Goal: Information Seeking & Learning: Learn about a topic

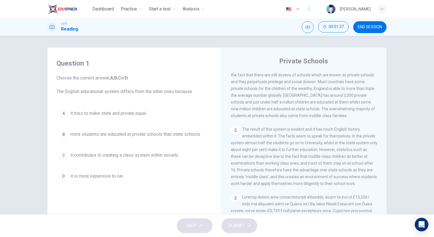
scroll to position [140, 0]
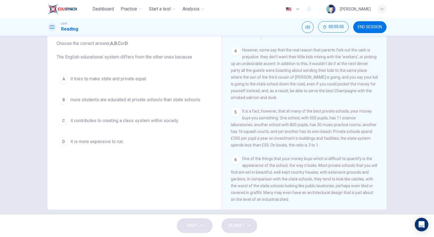
scroll to position [41, 0]
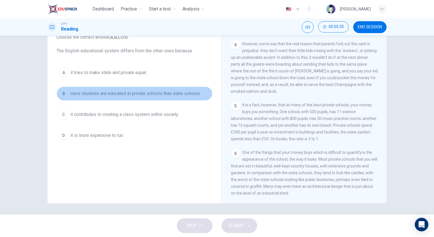
click at [165, 94] on span "more students are educated at private schools than state schools." at bounding box center [135, 93] width 131 height 7
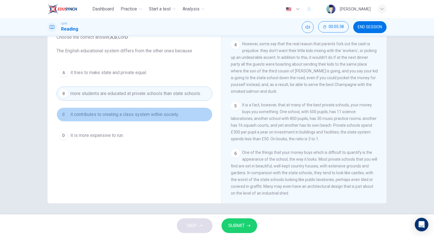
click at [174, 116] on span "it contributes to creating a class system within society." at bounding box center [124, 114] width 109 height 7
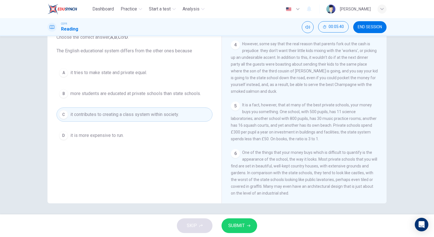
click at [241, 221] on button "SUBMIT" at bounding box center [240, 225] width 36 height 15
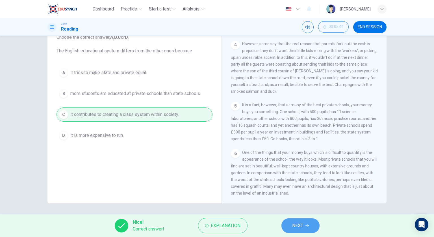
click at [297, 226] on span "NEXT" at bounding box center [297, 226] width 11 height 8
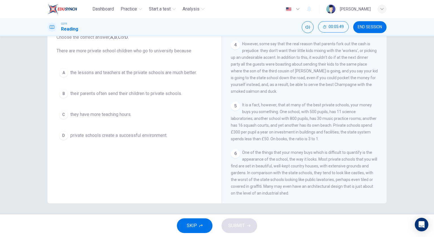
click at [129, 137] on span "private schools create a successful environment." at bounding box center [118, 135] width 97 height 7
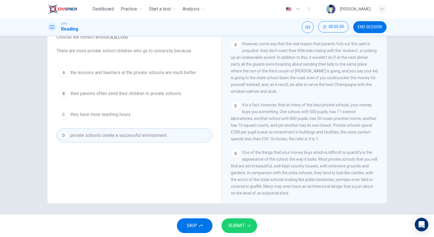
click at [229, 224] on span "SUBMIT" at bounding box center [236, 226] width 16 height 8
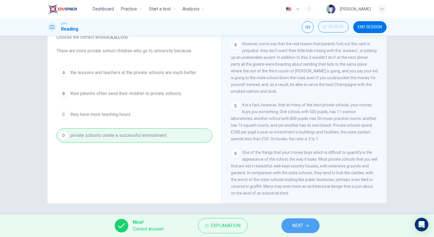
click at [286, 226] on button "NEXT" at bounding box center [300, 225] width 38 height 15
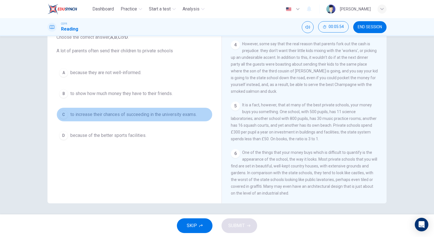
click at [144, 112] on span "to increase their chances of succeeding in the university exams." at bounding box center [133, 114] width 126 height 7
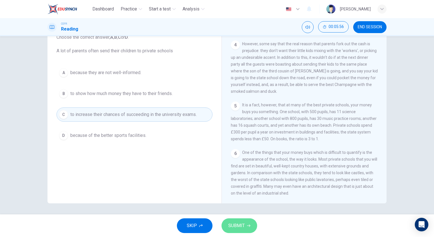
click at [235, 222] on span "SUBMIT" at bounding box center [236, 226] width 16 height 8
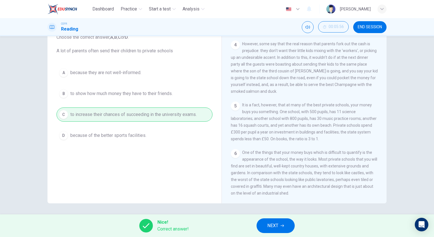
click at [259, 229] on button "NEXT" at bounding box center [276, 225] width 38 height 15
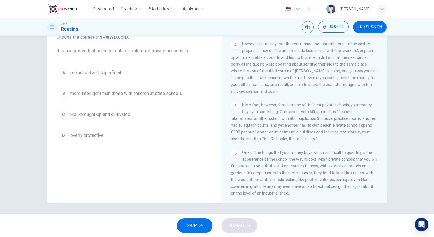
click at [137, 70] on button "A prejudiced and superficial." at bounding box center [135, 73] width 156 height 14
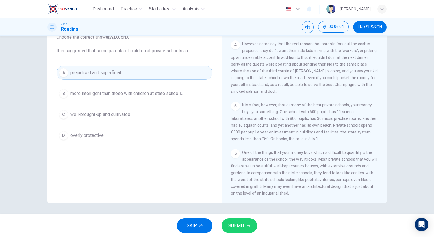
click at [229, 224] on span "SUBMIT" at bounding box center [236, 226] width 16 height 8
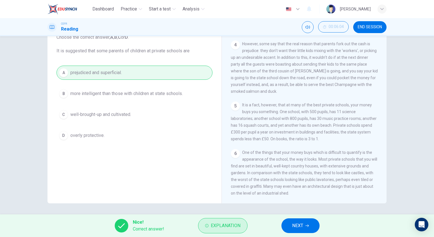
click at [240, 226] on span "Explanation" at bounding box center [226, 226] width 30 height 8
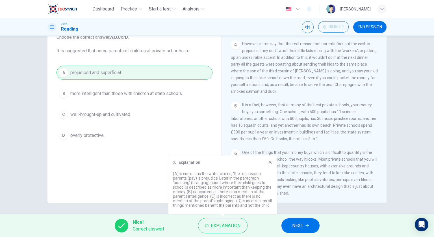
click at [291, 227] on button "NEXT" at bounding box center [300, 225] width 38 height 15
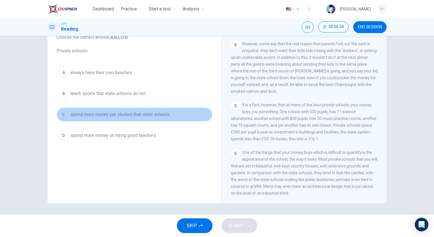
click at [153, 113] on span "spend more money per student than state schools." at bounding box center [120, 114] width 100 height 7
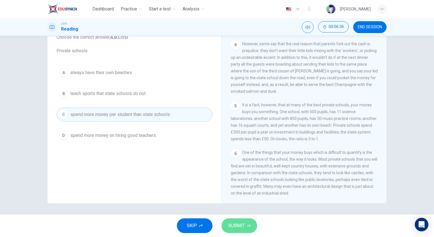
click at [240, 224] on span "SUBMIT" at bounding box center [236, 226] width 16 height 8
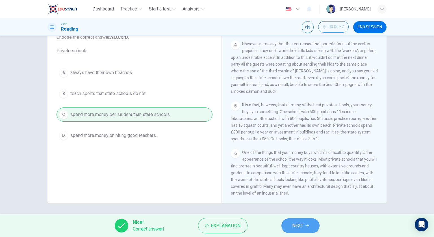
click at [290, 226] on button "NEXT" at bounding box center [300, 225] width 38 height 15
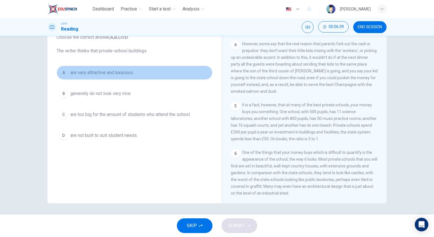
click at [139, 72] on button "A are very attractive and luxurious." at bounding box center [135, 73] width 156 height 14
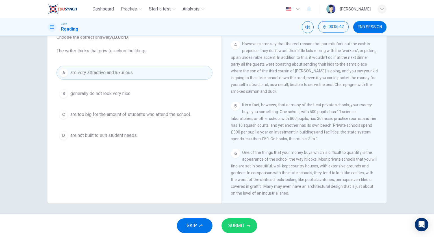
click at [234, 223] on span "SUBMIT" at bounding box center [236, 226] width 16 height 8
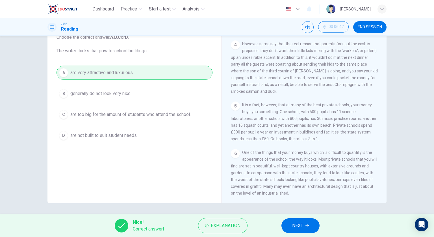
click at [301, 229] on span "NEXT" at bounding box center [297, 226] width 11 height 8
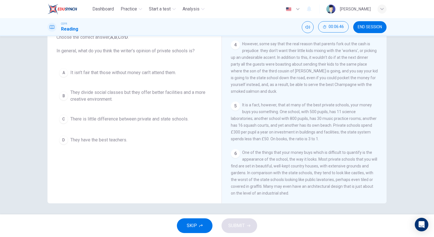
click at [147, 94] on span "They divide social classes but they offer better facilities and a more creative…" at bounding box center [140, 96] width 140 height 14
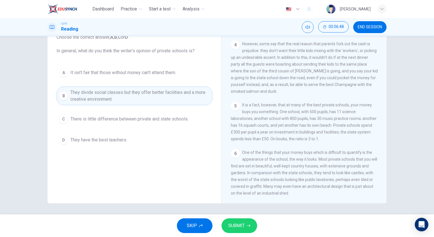
click at [230, 224] on span "SUBMIT" at bounding box center [236, 226] width 16 height 8
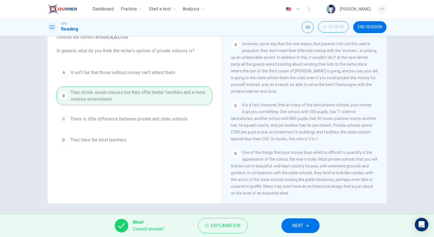
click at [304, 223] on button "NEXT" at bounding box center [300, 225] width 38 height 15
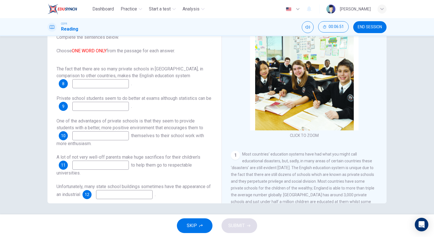
click at [116, 87] on input at bounding box center [100, 83] width 57 height 9
type input "unique"
click at [122, 105] on input at bounding box center [100, 106] width 57 height 9
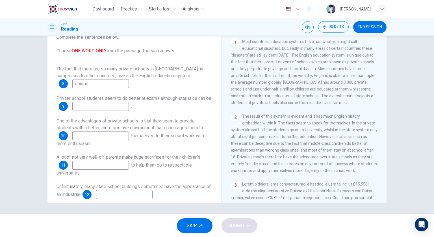
scroll to position [113, 0]
type input "deceptive"
click at [109, 135] on input at bounding box center [100, 135] width 57 height 9
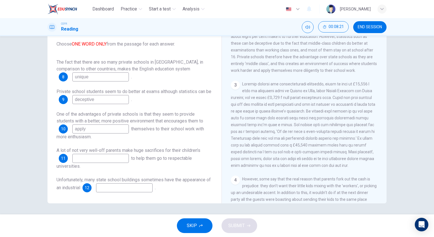
scroll to position [213, 0]
type input "apply"
click at [120, 155] on input at bounding box center [100, 158] width 57 height 9
type input "education"
click at [131, 189] on input at bounding box center [124, 187] width 57 height 9
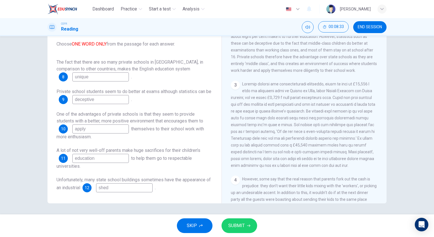
type input "shed"
click at [242, 222] on span "SUBMIT" at bounding box center [236, 226] width 16 height 8
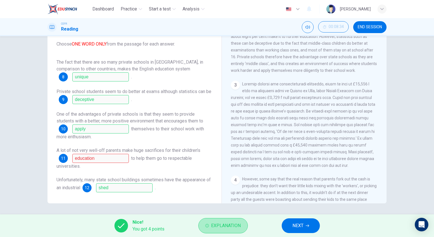
click at [242, 222] on button "Explanation" at bounding box center [222, 225] width 49 height 15
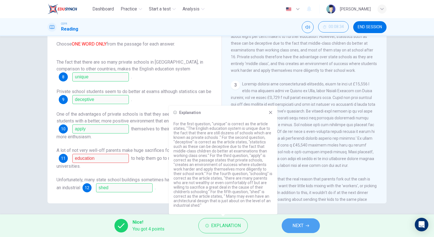
click at [298, 221] on button "NEXT" at bounding box center [301, 225] width 38 height 15
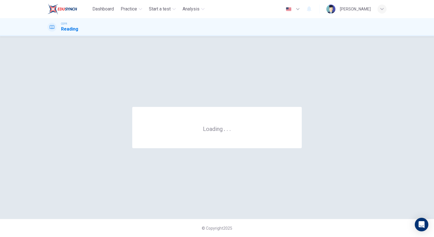
scroll to position [0, 0]
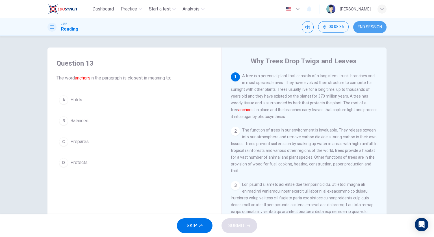
click at [371, 29] on button "END SESSION" at bounding box center [369, 27] width 33 height 12
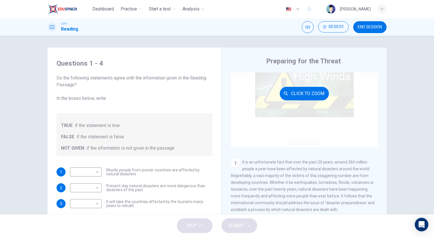
scroll to position [57, 0]
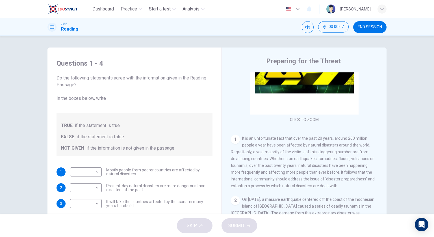
click at [361, 29] on span "END SESSION" at bounding box center [370, 27] width 24 height 5
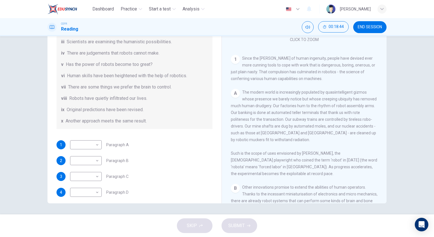
scroll to position [85, 0]
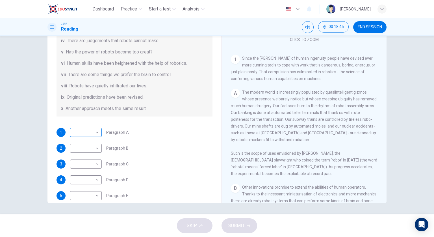
click at [91, 134] on body "Dashboard Practice Start a test Analysis English en ​ FOONG SHERMAINE CEFR Read…" at bounding box center [217, 118] width 434 height 237
click at [88, 193] on li "vii" at bounding box center [85, 195] width 32 height 9
type input "vii"
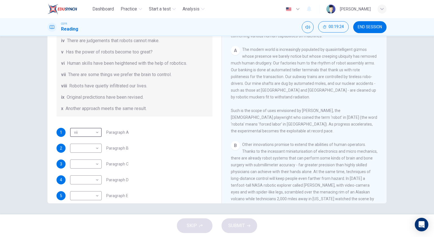
scroll to position [152, 0]
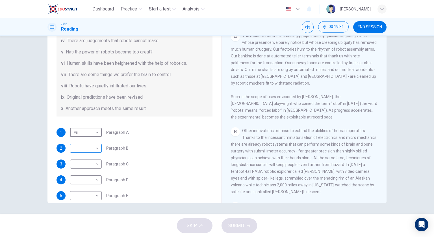
click at [95, 150] on body "Dashboard Practice Start a test Analysis English en ​ FOONG SHERMAINE CEFR Read…" at bounding box center [217, 118] width 434 height 237
click at [87, 190] on li "vi" at bounding box center [85, 191] width 32 height 9
type input "vi"
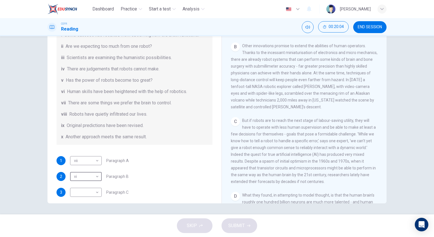
scroll to position [85, 0]
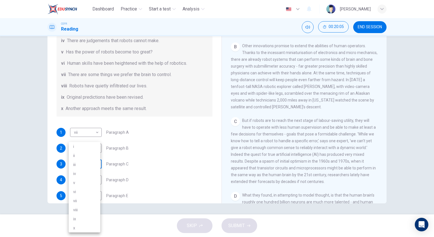
click at [94, 163] on body "Dashboard Practice Start a test Analysis English en ​ FOONG SHERMAINE CEFR Read…" at bounding box center [217, 118] width 434 height 237
click at [94, 172] on li "iv" at bounding box center [85, 173] width 32 height 9
type input "iv"
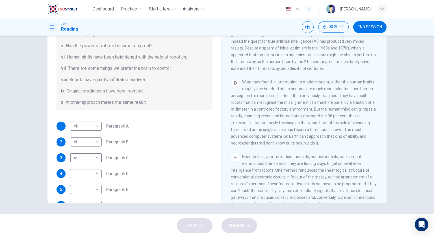
scroll to position [109, 0]
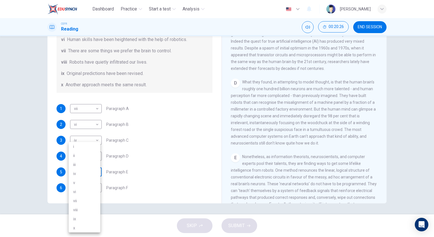
click at [94, 170] on body "Dashboard Practice Start a test Analysis English en ​ FOONG SHERMAINE CEFR Read…" at bounding box center [217, 118] width 434 height 237
click at [93, 147] on li "i" at bounding box center [85, 146] width 32 height 9
type input "i"
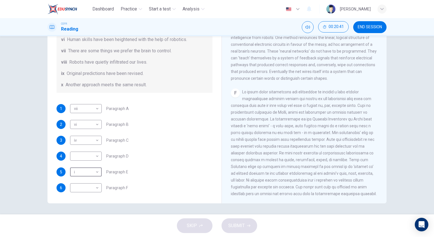
scroll to position [491, 0]
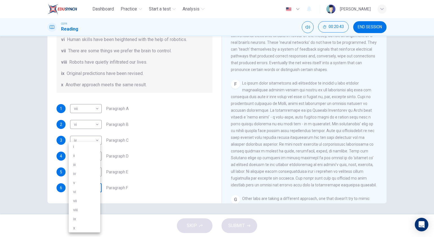
click at [96, 185] on body "Dashboard Practice Start a test Analysis English en ​ FOONG SHERMAINE CEFR Read…" at bounding box center [217, 118] width 434 height 237
click at [89, 226] on li "x" at bounding box center [85, 227] width 32 height 9
type input "x"
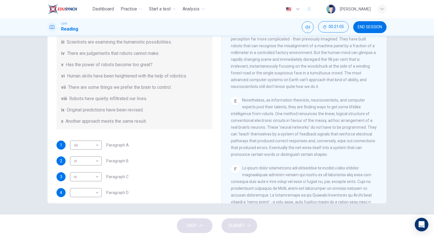
scroll to position [109, 0]
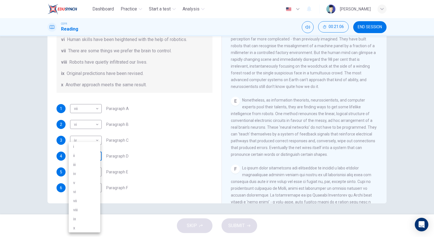
click at [96, 152] on body "Dashboard Practice Start a test Analysis English en ​ FOONG SHERMAINE CEFR Read…" at bounding box center [217, 118] width 434 height 237
click at [267, 143] on div at bounding box center [217, 118] width 434 height 237
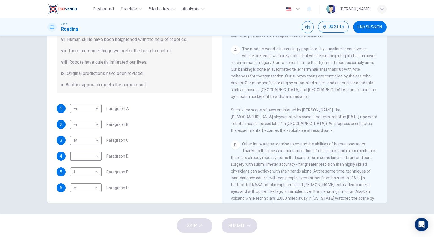
scroll to position [68, 0]
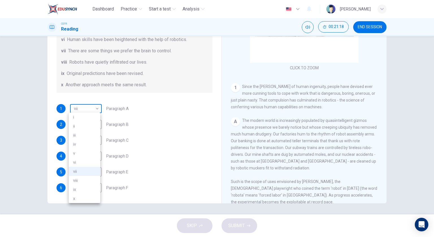
click at [97, 112] on body "Dashboard Practice Start a test Analysis English en ​ FOONG SHERMAINE CEFR Read…" at bounding box center [217, 118] width 434 height 237
click at [92, 176] on li "viii" at bounding box center [85, 180] width 32 height 9
type input "viii"
click at [90, 160] on body "Dashboard Practice Start a test Analysis English en ​ FOONG SHERMAINE CEFR Read…" at bounding box center [217, 118] width 434 height 237
click at [88, 196] on li "vii" at bounding box center [85, 200] width 32 height 9
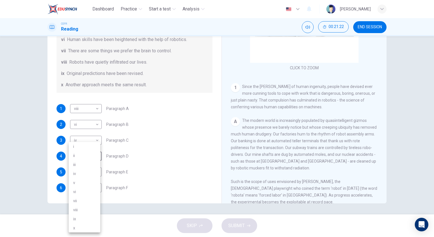
type input "vii"
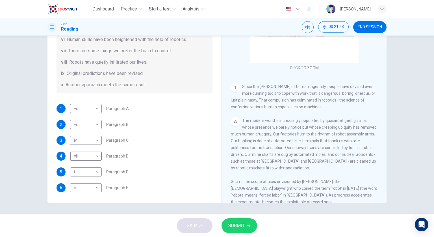
click at [233, 224] on span "SUBMIT" at bounding box center [236, 226] width 16 height 8
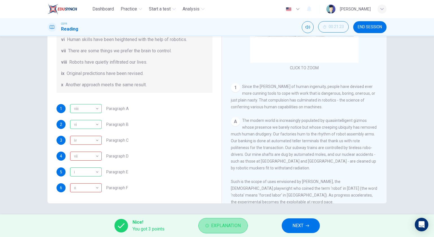
click at [235, 225] on span "Explanation" at bounding box center [226, 226] width 30 height 8
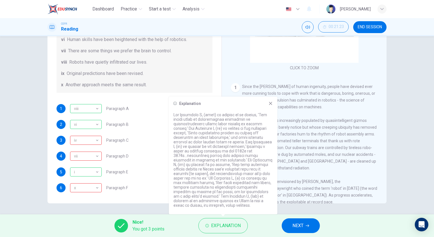
click at [158, 129] on div "1 viii viii ​ Paragraph A 2 vi vi ​ Paragraph B 3 iv iv ​ Paragraph C 4 vii vii…" at bounding box center [135, 148] width 156 height 88
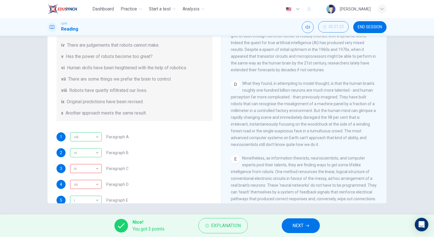
scroll to position [350, 0]
click at [239, 224] on span "Explanation" at bounding box center [226, 226] width 30 height 8
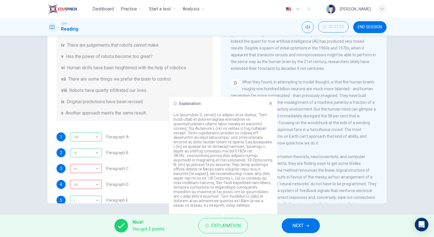
click at [157, 157] on div "2 vi vi ​ Paragraph B" at bounding box center [135, 152] width 156 height 9
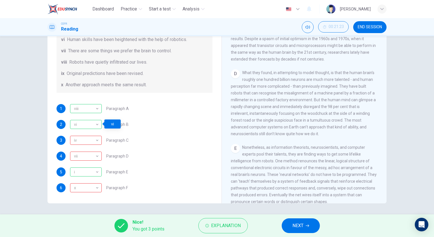
scroll to position [407, 0]
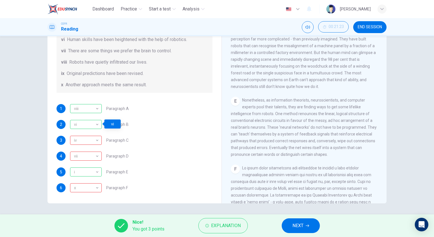
click at [296, 219] on button "NEXT" at bounding box center [301, 225] width 38 height 15
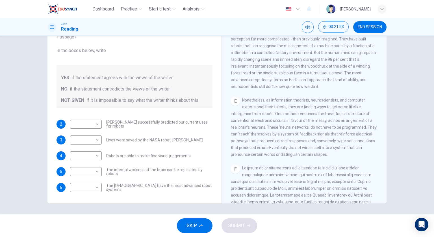
scroll to position [7, 0]
click at [92, 122] on body "Dashboard Practice Start a test Analysis English en ​ FOONG SHERMAINE CEFR Read…" at bounding box center [217, 118] width 434 height 237
click at [273, 115] on div at bounding box center [217, 118] width 434 height 237
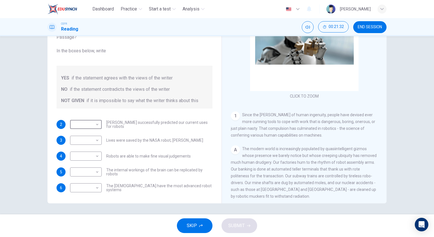
scroll to position [124, 0]
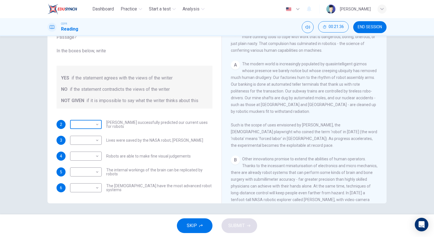
click at [79, 129] on body "Dashboard Practice Start a test Analysis English en ​ FOONG SHERMAINE CEFR Read…" at bounding box center [217, 118] width 434 height 237
click at [83, 134] on li "YES" at bounding box center [85, 132] width 32 height 9
type input "YES"
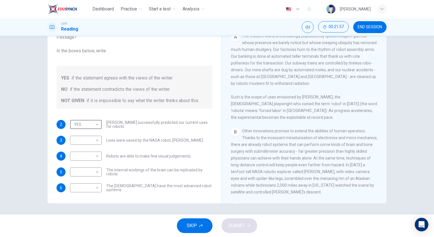
scroll to position [152, 0]
click at [97, 143] on body "Dashboard Practice Start a test Analysis English en ​ FOONG SHERMAINE CEFR Read…" at bounding box center [217, 118] width 434 height 237
click at [93, 164] on li "NOT GIVEN" at bounding box center [85, 166] width 32 height 9
type input "NOT GIVEN"
click at [93, 159] on body "Dashboard Practice Start a test Analysis English en ​ FOONG SHERMAINE CEFR Read…" at bounding box center [217, 118] width 434 height 237
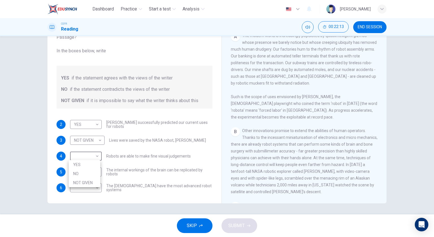
click at [93, 179] on li "NOT GIVEN" at bounding box center [85, 182] width 32 height 9
type input "NOT GIVEN"
click at [90, 172] on body "Dashboard Practice Start a test Analysis English en ​ FOONG SHERMAINE CEFR Read…" at bounding box center [217, 118] width 434 height 237
click at [92, 187] on li "NO" at bounding box center [85, 189] width 32 height 9
type input "NO"
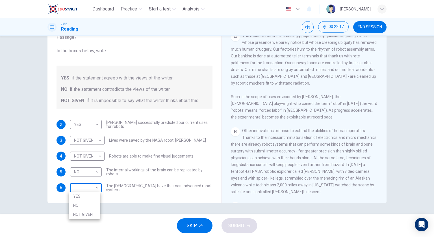
click at [92, 189] on body "Dashboard Practice Start a test Analysis English en ​ FOONG SHERMAINE CEFR Read…" at bounding box center [217, 118] width 434 height 237
click at [90, 194] on li "YES" at bounding box center [85, 196] width 32 height 9
type input "YES"
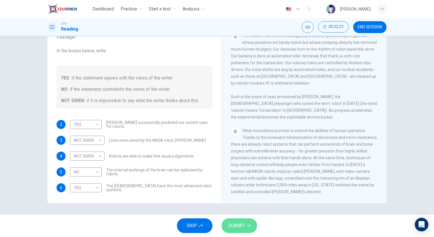
click at [228, 224] on span "SUBMIT" at bounding box center [236, 226] width 16 height 8
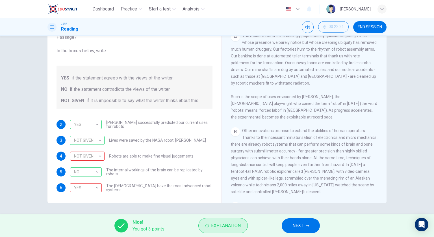
click at [228, 225] on span "Explanation" at bounding box center [226, 226] width 30 height 8
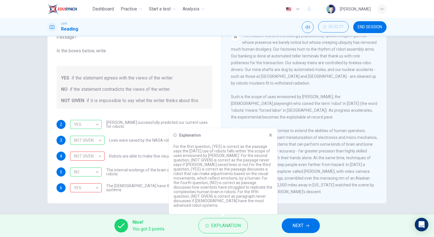
click at [298, 224] on span "NEXT" at bounding box center [298, 226] width 11 height 8
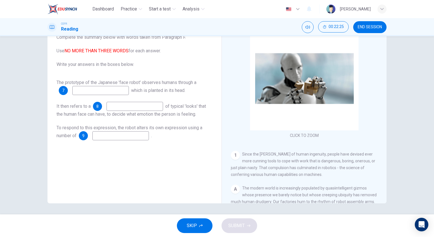
click at [121, 89] on input at bounding box center [100, 90] width 57 height 9
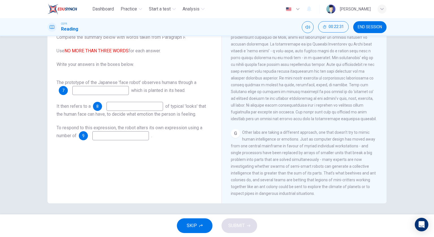
scroll to position [548, 0]
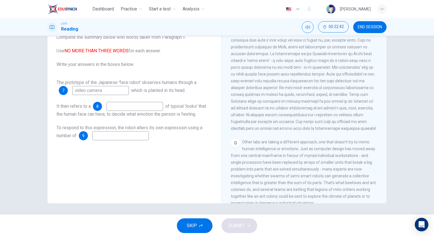
type input "video camera"
click at [152, 105] on input at bounding box center [135, 106] width 57 height 9
type input "database"
click at [129, 133] on input at bounding box center [120, 135] width 57 height 9
type input "pressure pads"
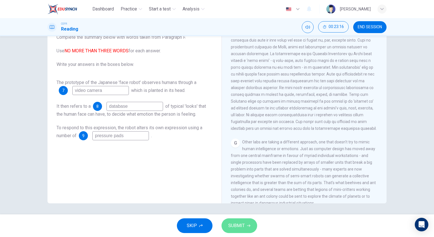
click at [248, 221] on button "SUBMIT" at bounding box center [240, 225] width 36 height 15
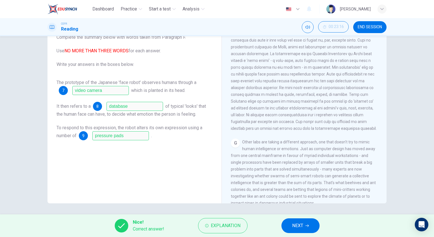
click at [306, 229] on button "NEXT" at bounding box center [300, 225] width 38 height 15
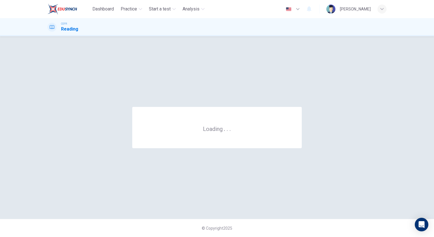
scroll to position [0, 0]
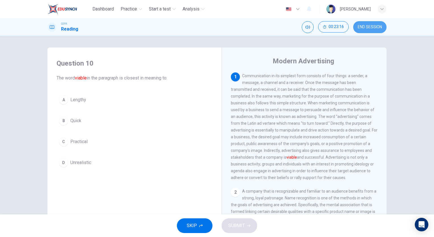
click at [355, 28] on button "END SESSION" at bounding box center [369, 27] width 33 height 12
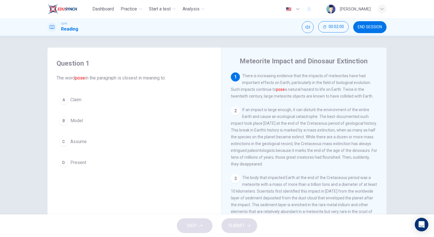
click at [119, 157] on button "D Present" at bounding box center [135, 162] width 156 height 14
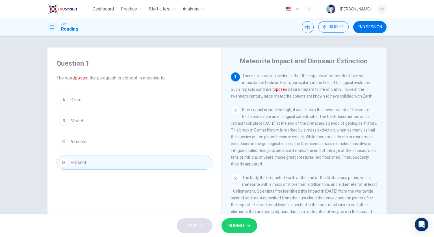
click at [239, 226] on span "SUBMIT" at bounding box center [236, 226] width 16 height 8
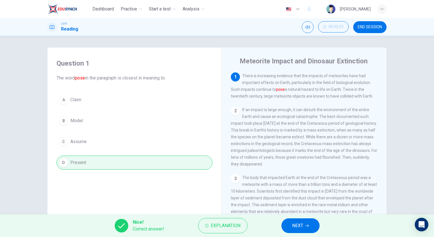
click at [291, 227] on button "NEXT" at bounding box center [300, 225] width 38 height 15
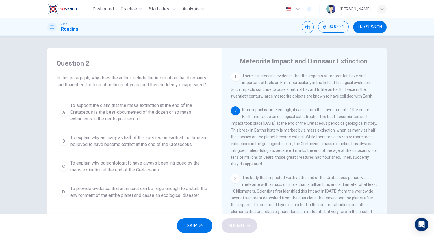
click at [188, 163] on span "To explain why paleontologists have always been intrigued by the mass extinctio…" at bounding box center [140, 167] width 140 height 14
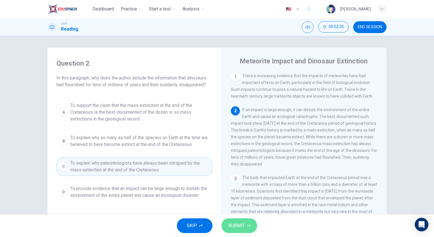
click at [233, 228] on span "SUBMIT" at bounding box center [236, 226] width 16 height 8
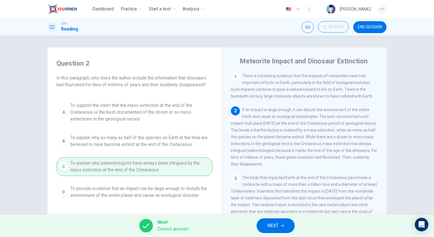
click at [275, 224] on span "NEXT" at bounding box center [272, 226] width 11 height 8
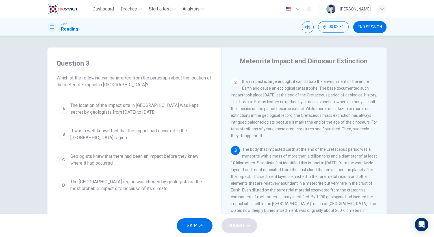
scroll to position [57, 0]
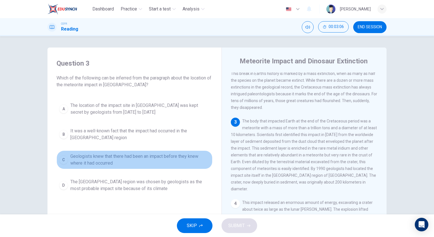
click at [177, 159] on span "Geologists knew that there had been an impact before they knew where it had occ…" at bounding box center [140, 160] width 140 height 14
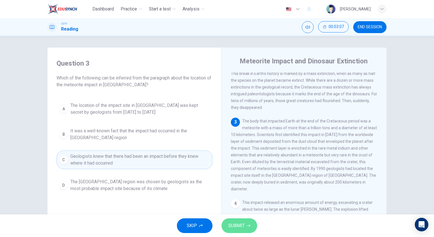
click at [245, 224] on button "SUBMIT" at bounding box center [240, 225] width 36 height 15
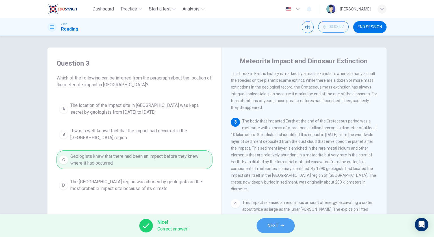
click at [279, 226] on button "NEXT" at bounding box center [276, 225] width 38 height 15
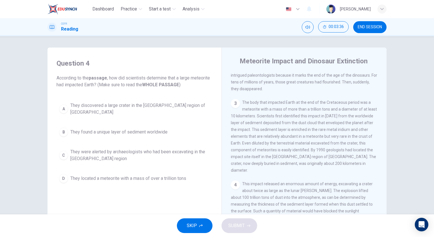
scroll to position [113, 0]
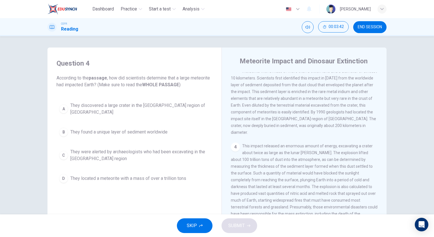
click at [191, 126] on button "B They found a unique layer of sediment worldwide" at bounding box center [135, 132] width 156 height 14
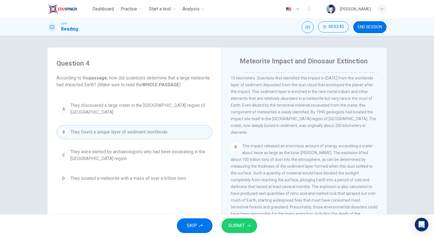
click at [237, 222] on span "SUBMIT" at bounding box center [236, 226] width 16 height 8
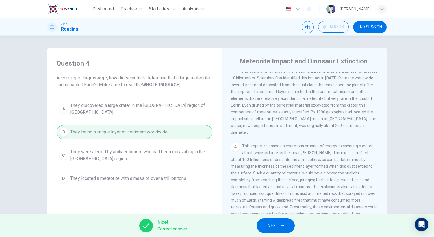
click at [279, 225] on button "NEXT" at bounding box center [276, 225] width 38 height 15
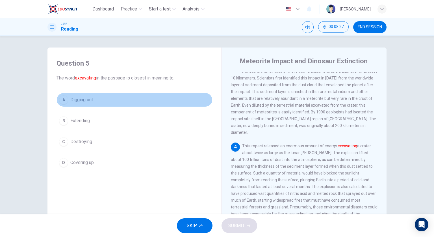
click at [112, 104] on button "A Digging out" at bounding box center [135, 100] width 156 height 14
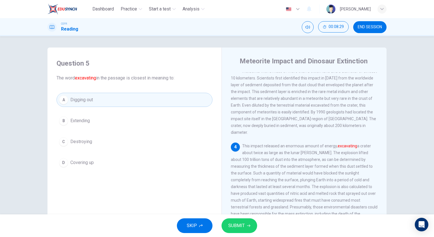
click at [234, 222] on span "SUBMIT" at bounding box center [236, 226] width 16 height 8
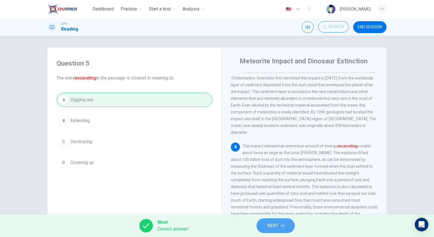
click at [277, 222] on span "NEXT" at bounding box center [272, 226] width 11 height 8
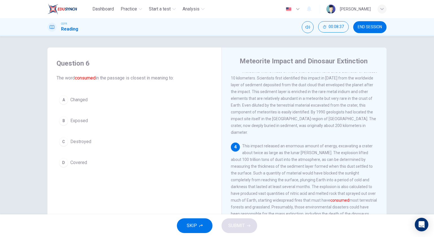
click at [152, 142] on button "C Destroyed" at bounding box center [135, 142] width 156 height 14
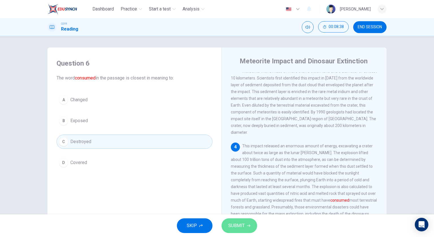
click at [241, 220] on button "SUBMIT" at bounding box center [240, 225] width 36 height 15
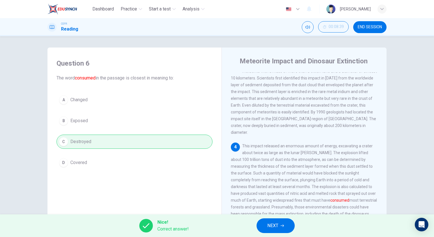
click at [280, 225] on button "NEXT" at bounding box center [276, 225] width 38 height 15
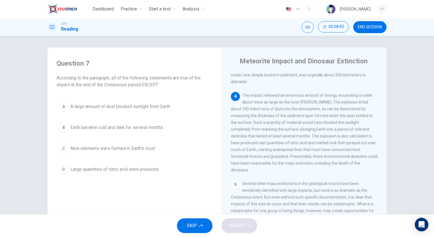
scroll to position [170, 0]
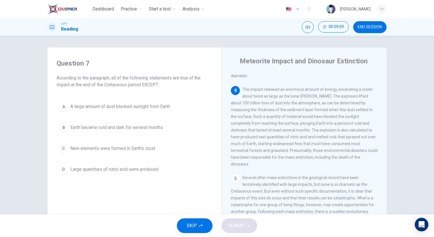
click at [183, 151] on button "C New elements were formed in Earth's crust" at bounding box center [135, 148] width 156 height 14
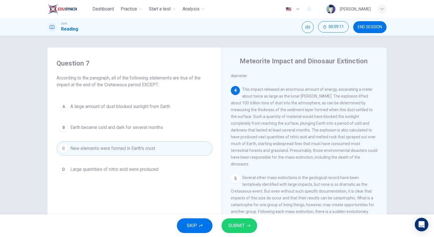
click at [235, 227] on span "SUBMIT" at bounding box center [236, 226] width 16 height 8
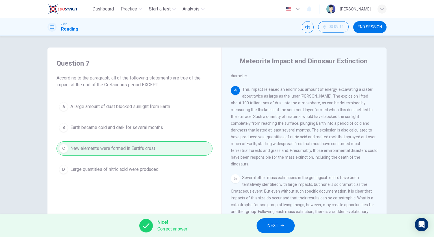
click at [263, 229] on button "NEXT" at bounding box center [276, 225] width 38 height 15
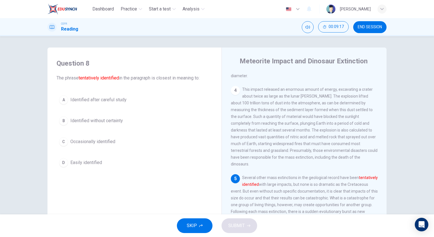
click at [145, 102] on button "A Identified after careful study" at bounding box center [135, 100] width 156 height 14
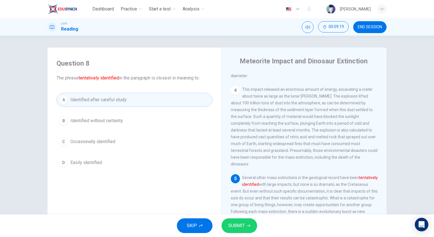
click at [224, 220] on button "SUBMIT" at bounding box center [240, 225] width 36 height 15
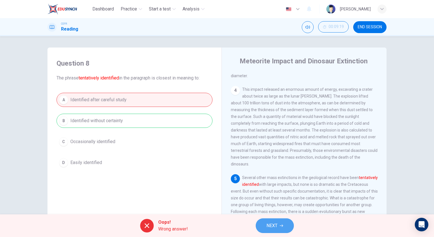
click at [271, 224] on span "NEXT" at bounding box center [272, 226] width 11 height 8
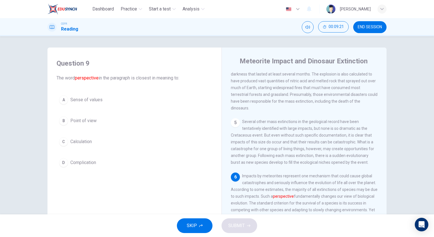
scroll to position [254, 0]
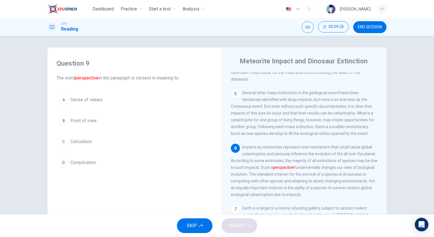
click at [157, 122] on button "B Point of view" at bounding box center [135, 121] width 156 height 14
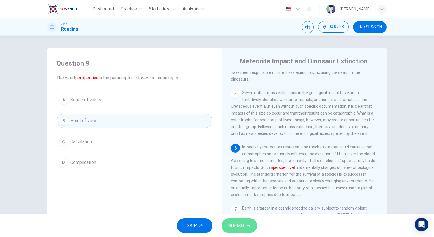
click at [241, 225] on span "SUBMIT" at bounding box center [236, 226] width 16 height 8
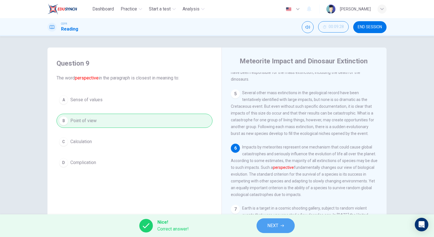
click at [270, 224] on span "NEXT" at bounding box center [272, 226] width 11 height 8
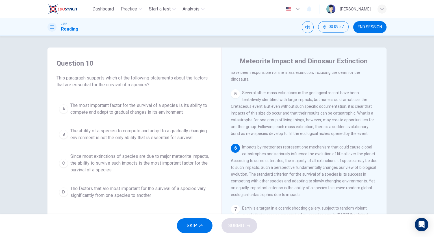
click at [175, 118] on div "A The most important factor for the survival of a species is its ability to com…" at bounding box center [135, 150] width 156 height 102
click at [157, 111] on span "The most important factor for the survival of a species is its ability to compe…" at bounding box center [140, 109] width 140 height 14
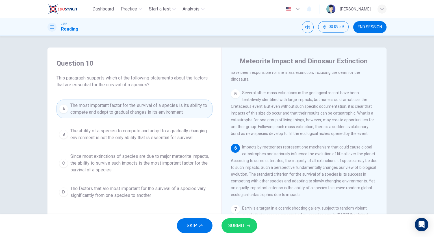
click at [230, 224] on span "SUBMIT" at bounding box center [236, 226] width 16 height 8
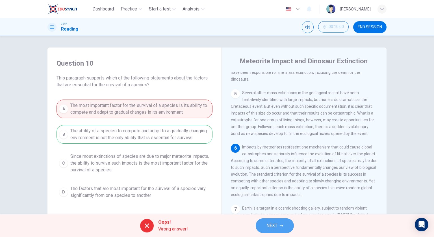
click at [267, 223] on span "NEXT" at bounding box center [272, 226] width 11 height 8
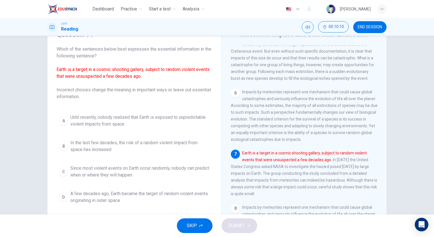
scroll to position [28, 0]
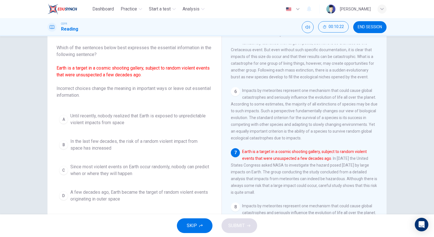
click at [178, 172] on span "Since most violent events on Earth occur randomly, nobody can predict when or w…" at bounding box center [140, 170] width 140 height 14
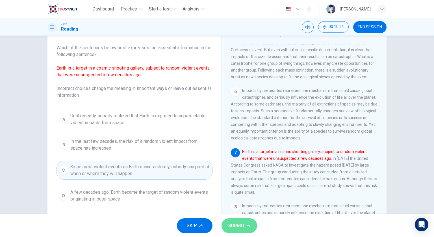
click at [224, 226] on button "SUBMIT" at bounding box center [240, 225] width 36 height 15
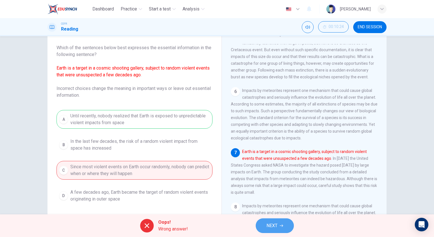
click at [280, 221] on button "NEXT" at bounding box center [275, 225] width 38 height 15
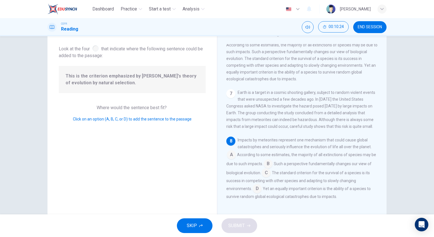
scroll to position [340, 0]
click at [259, 190] on input at bounding box center [257, 189] width 9 height 9
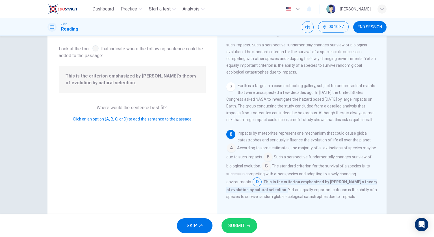
click at [247, 220] on button "SUBMIT" at bounding box center [240, 225] width 36 height 15
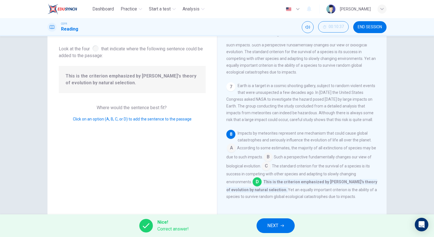
click at [266, 225] on button "NEXT" at bounding box center [276, 225] width 38 height 15
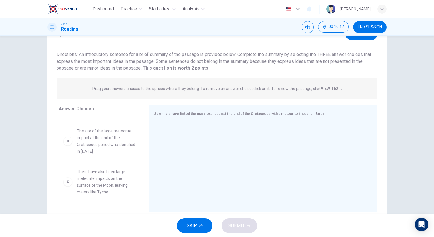
scroll to position [28, 0]
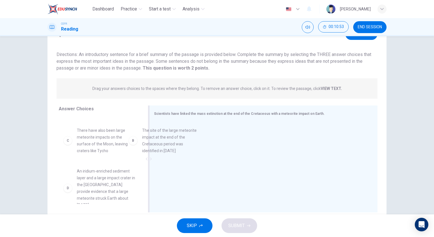
drag, startPoint x: 111, startPoint y: 144, endPoint x: 195, endPoint y: 144, distance: 84.5
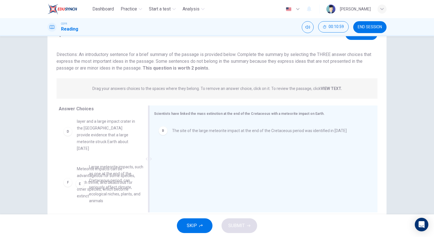
scroll to position [85, 0]
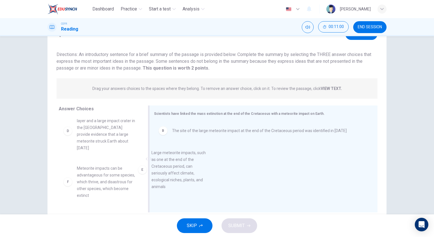
drag, startPoint x: 114, startPoint y: 183, endPoint x: 198, endPoint y: 165, distance: 86.3
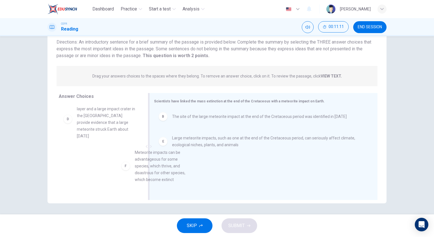
scroll to position [2, 0]
drag, startPoint x: 121, startPoint y: 176, endPoint x: 200, endPoint y: 170, distance: 79.7
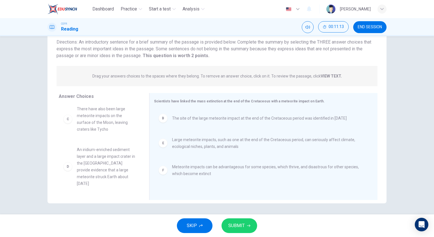
scroll to position [37, 0]
click at [248, 220] on button "SUBMIT" at bounding box center [240, 225] width 36 height 15
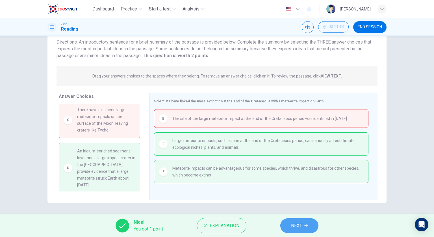
click at [301, 227] on span "NEXT" at bounding box center [296, 226] width 11 height 8
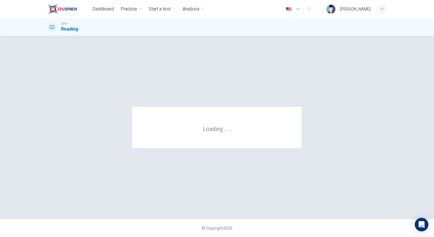
scroll to position [0, 0]
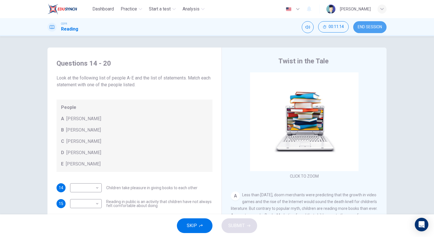
click at [364, 28] on span "END SESSION" at bounding box center [370, 27] width 24 height 5
